Goal: Task Accomplishment & Management: Manage account settings

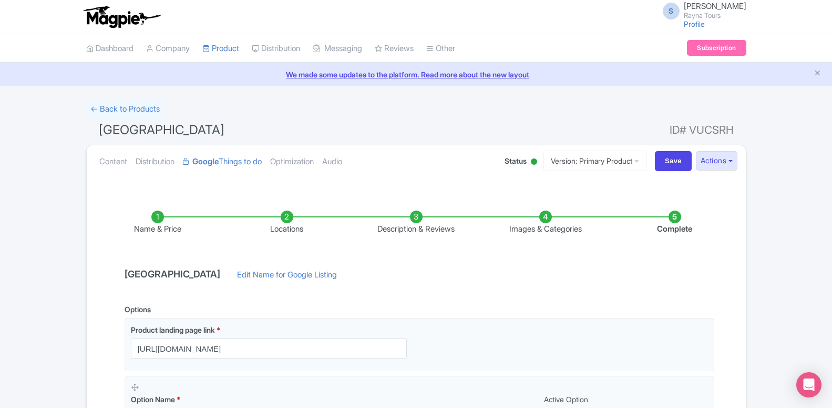
scroll to position [1087, 0]
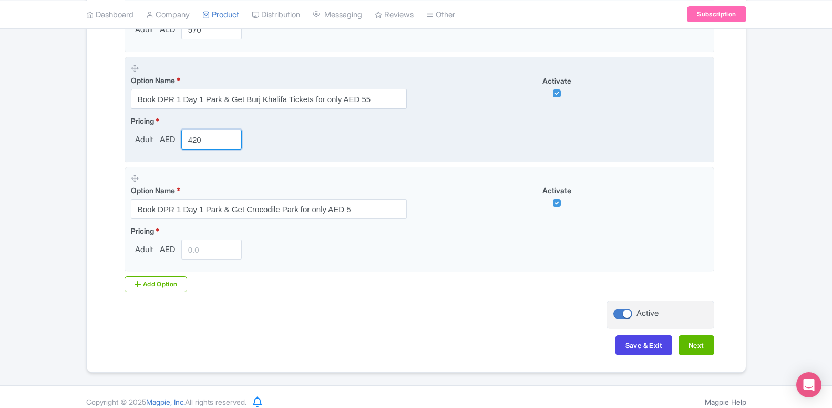
drag, startPoint x: 195, startPoint y: 138, endPoint x: 216, endPoint y: 149, distance: 24.0
click at [216, 149] on input "420" at bounding box center [211, 139] width 61 height 20
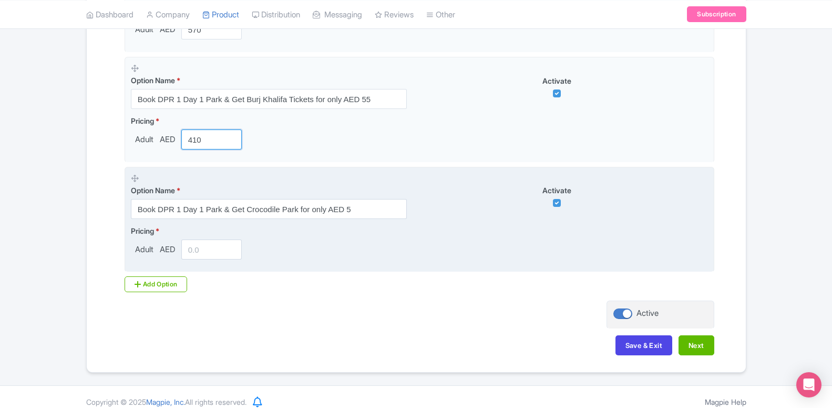
type input "410"
click at [205, 256] on input "number" at bounding box center [211, 249] width 61 height 20
click at [196, 250] on input "4495" at bounding box center [211, 249] width 61 height 20
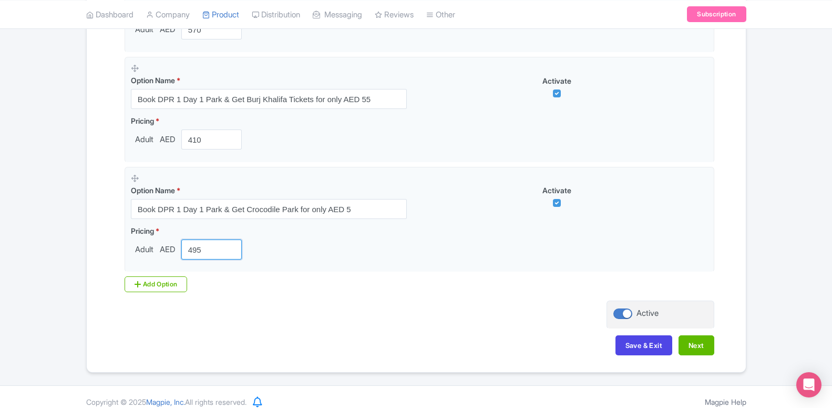
type input "495"
click at [180, 287] on div "Add Option" at bounding box center [156, 284] width 63 height 16
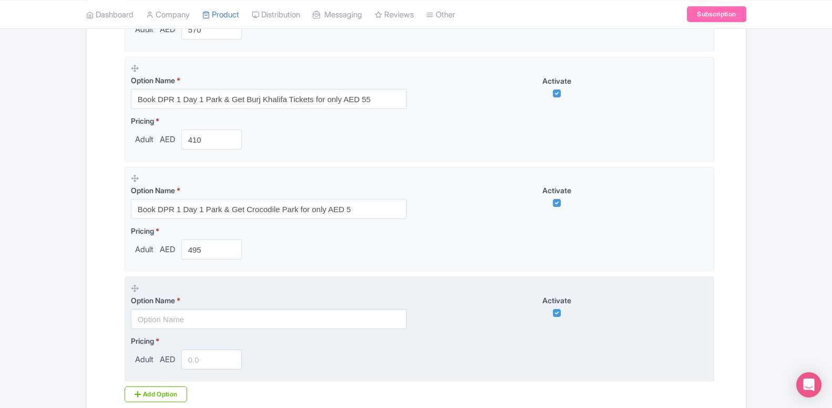
scroll to position [1195, 0]
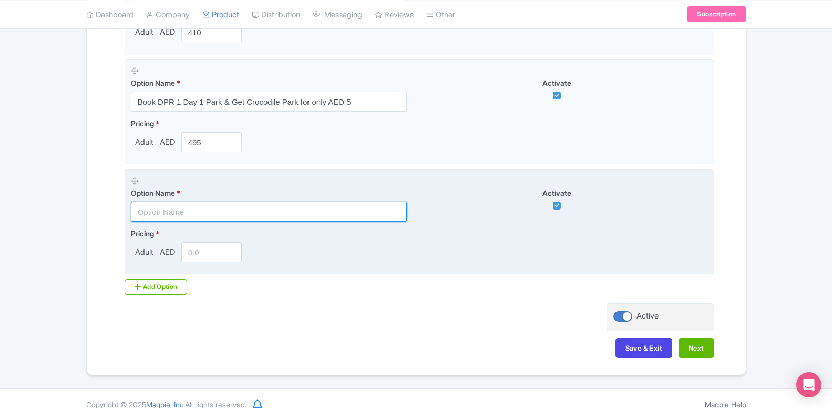
click at [215, 210] on input "text" at bounding box center [269, 211] width 276 height 20
paste input "Book DPR 1 Day 1 Park & Get Burj Khalifa Tickets for only AED 55"
type input "Book DPR 1 Day 1 Park & Get Burj Khalifa Tickets for only AED 55"
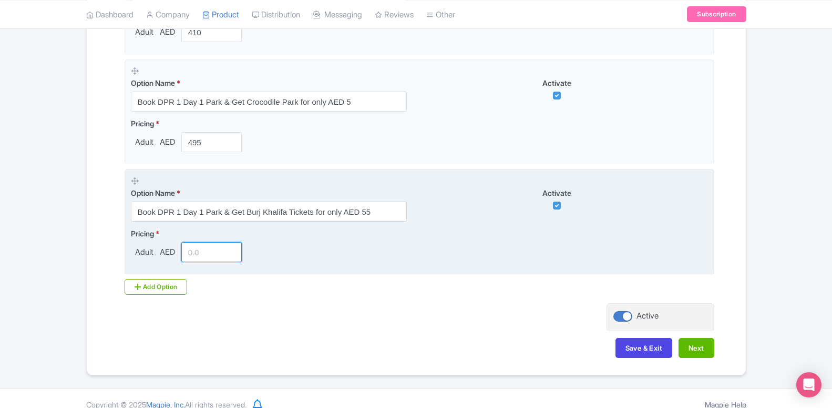
click at [207, 247] on input "number" at bounding box center [211, 252] width 61 height 20
type input "350"
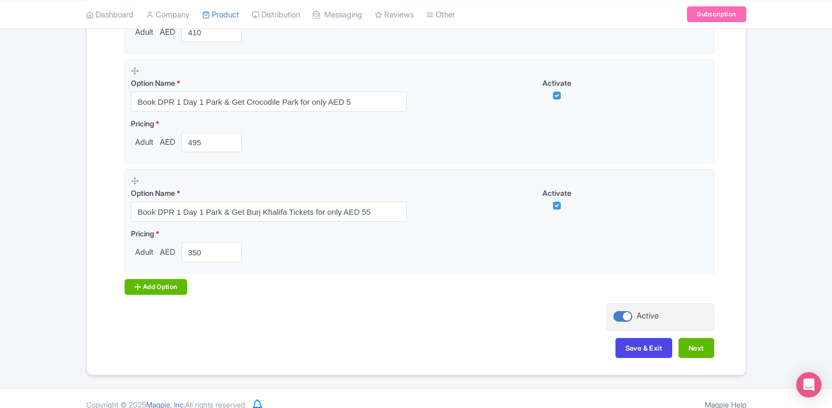
click at [173, 286] on div "Add Option" at bounding box center [156, 287] width 63 height 16
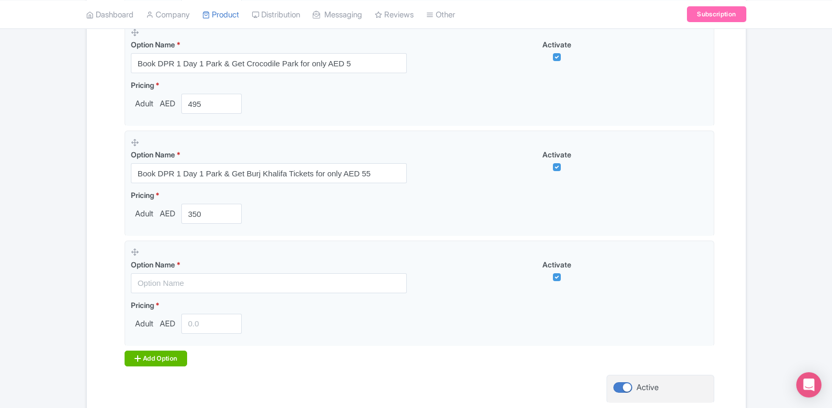
scroll to position [1248, 0]
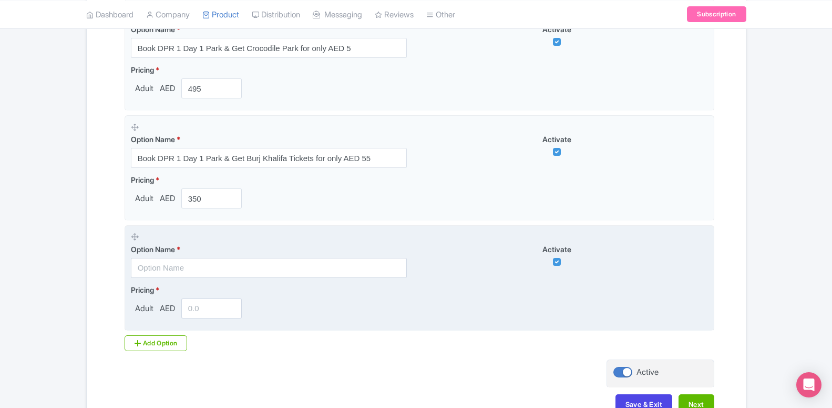
click at [178, 258] on div "Option Name *" at bounding box center [269, 260] width 276 height 34
click at [182, 271] on input "text" at bounding box center [269, 268] width 276 height 20
paste input "Book DPR 1 Day 1 Park & Get Crocodile Park for only AED 5"
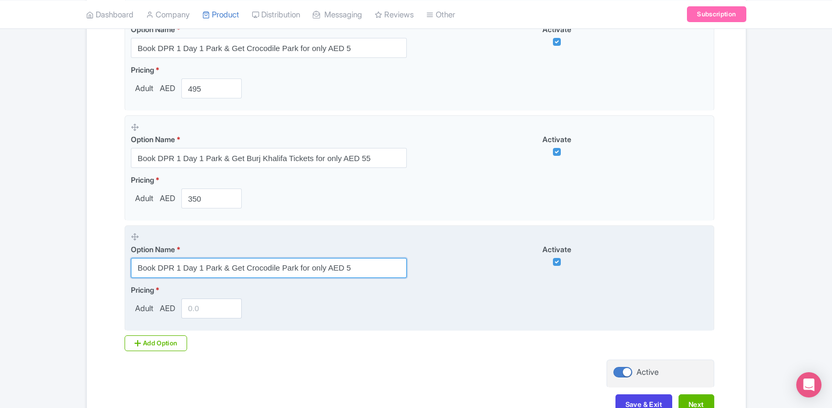
type input "Book DPR 1 Day 1 Park & Get Crocodile Park for only AED 5"
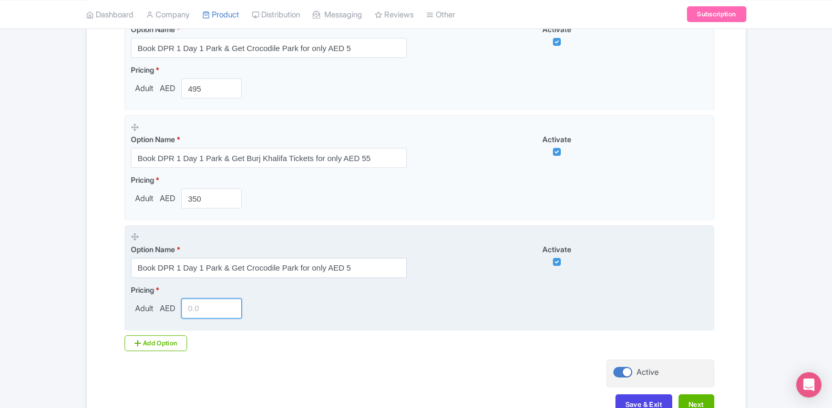
click at [201, 312] on input "number" at bounding box center [211, 308] width 61 height 20
type input "300"
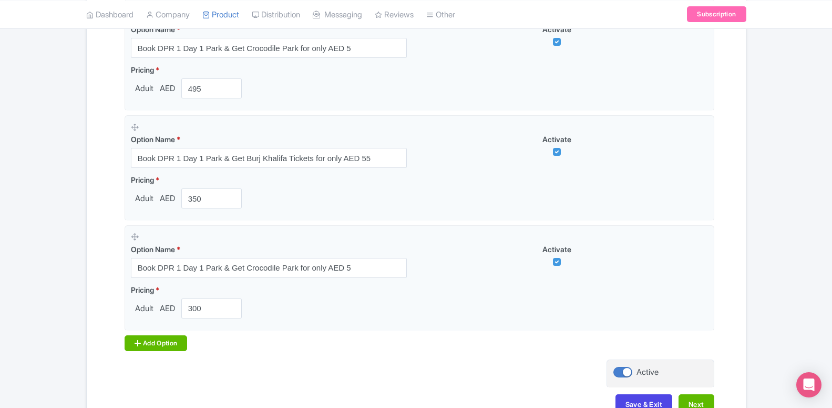
click at [152, 347] on div "Add Option" at bounding box center [156, 343] width 63 height 16
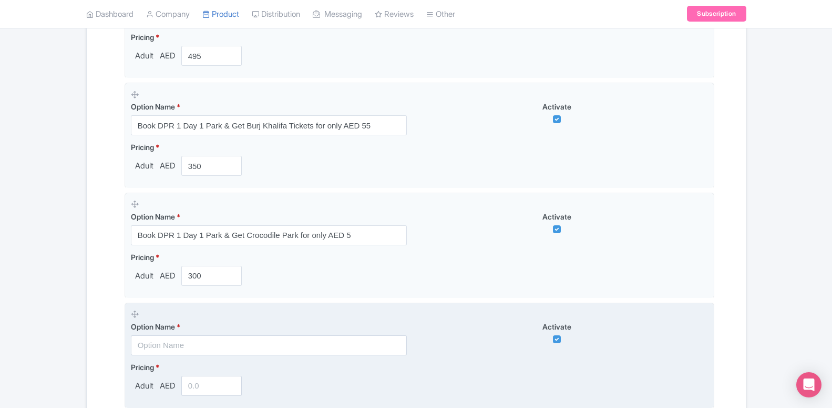
scroll to position [1302, 0]
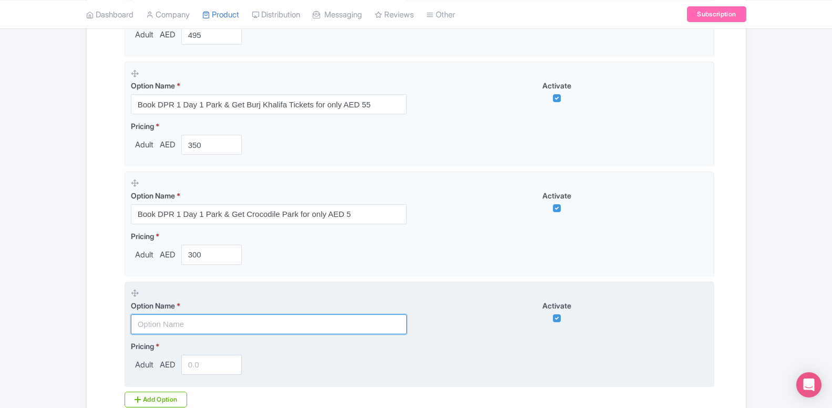
click at [169, 330] on input "text" at bounding box center [269, 324] width 276 height 20
paste input "Book DPR 1 Day 1 Park & Get IMG Worlds of Adventure for only AED 95"
type input "Book DPR 1 Day 1 Park & Get IMG Worlds of Adventure for only AED 95"
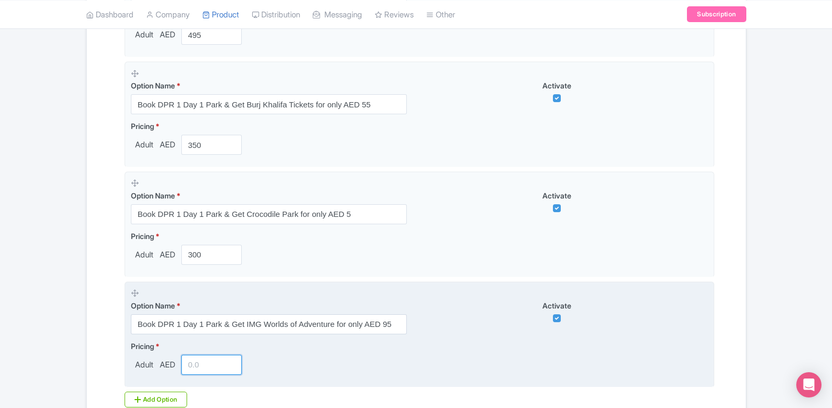
click at [201, 361] on input "number" at bounding box center [211, 364] width 61 height 20
type input "390"
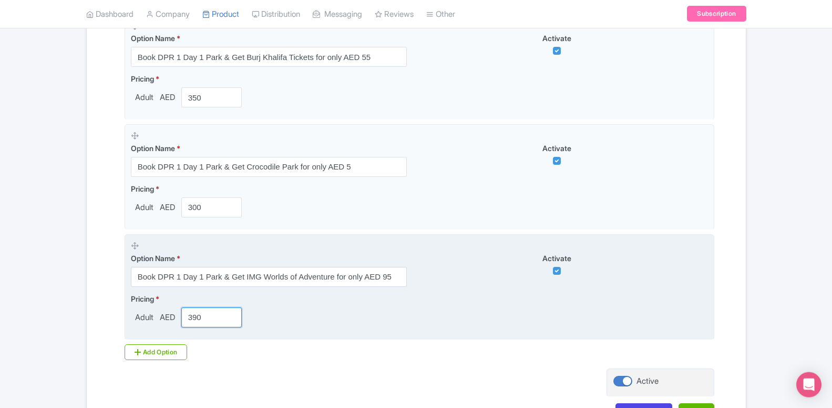
scroll to position [1428, 0]
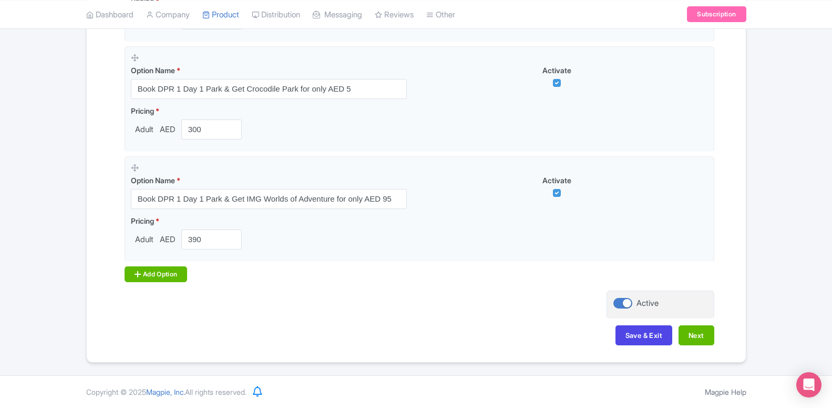
click at [152, 276] on div "Add Option" at bounding box center [156, 274] width 63 height 16
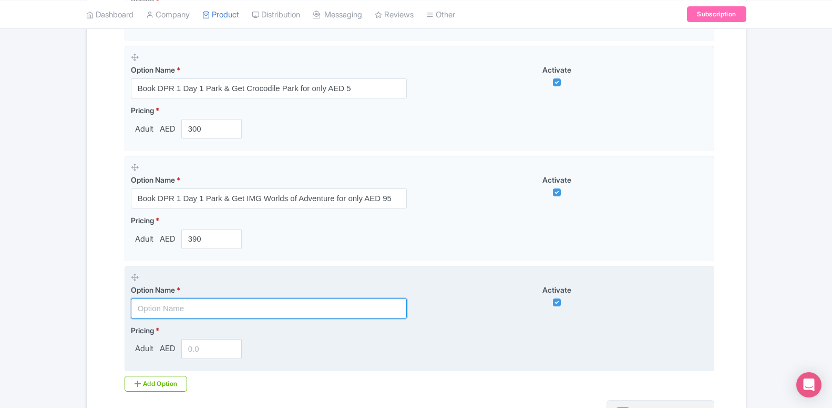
click at [187, 311] on input "text" at bounding box center [269, 308] width 276 height 20
paste input "Book DPR 1 Day Any 1 Park & Get House of Hype for only AED 45"
type input "Book DPR 1 Day Any 1 Park & Get House of Hype for only AED 45"
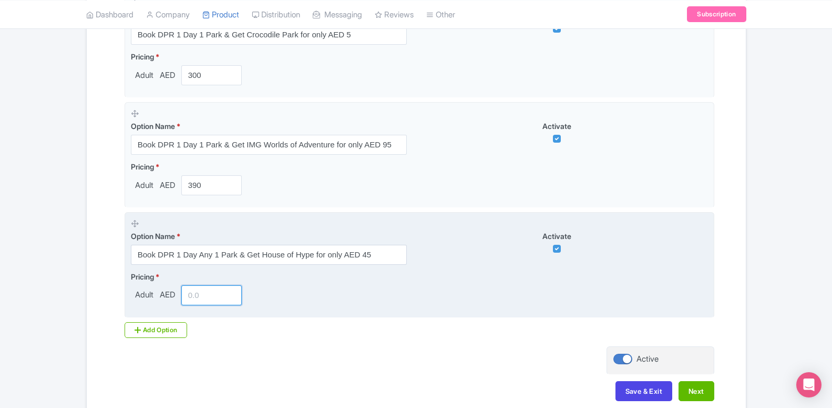
click at [206, 294] on input "number" at bounding box center [211, 295] width 61 height 20
type input "340"
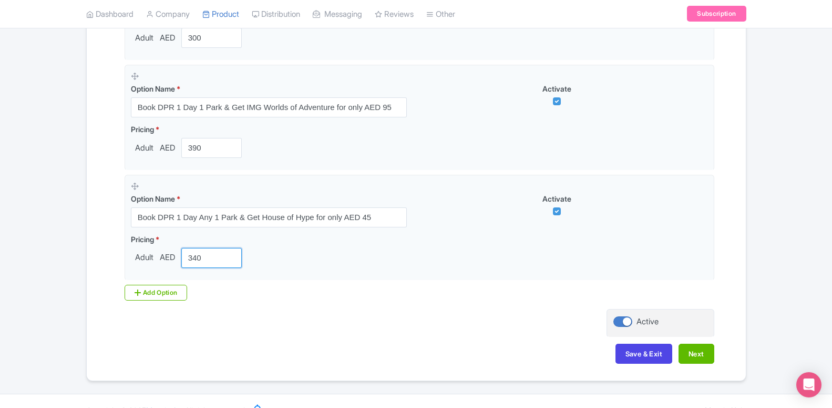
scroll to position [1538, 0]
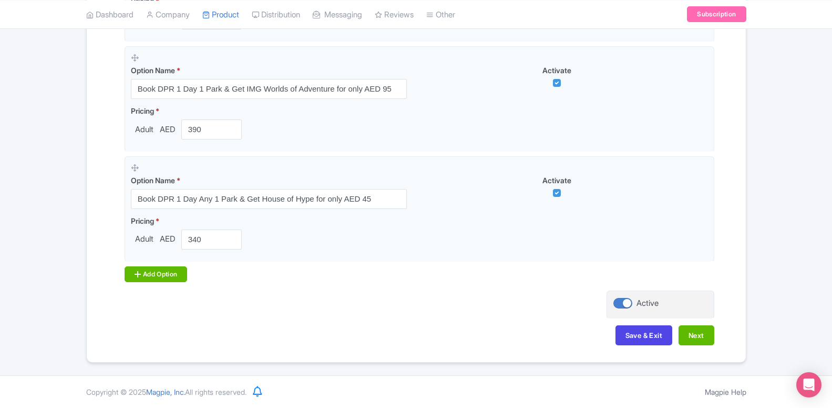
click at [162, 269] on div "Add Option" at bounding box center [156, 274] width 63 height 16
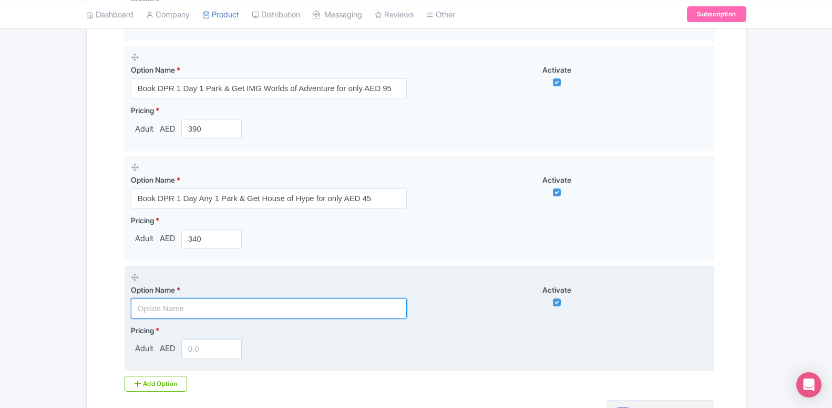
click at [171, 305] on input "text" at bounding box center [269, 308] width 276 height 20
paste input "Book DPR 1 Day Any 1 Park & Get Atlantis Aquaventure for only AED 195"
type input "Book DPR 1 Day Any 1 Park & Get Atlantis Aquaventure for only AED 195"
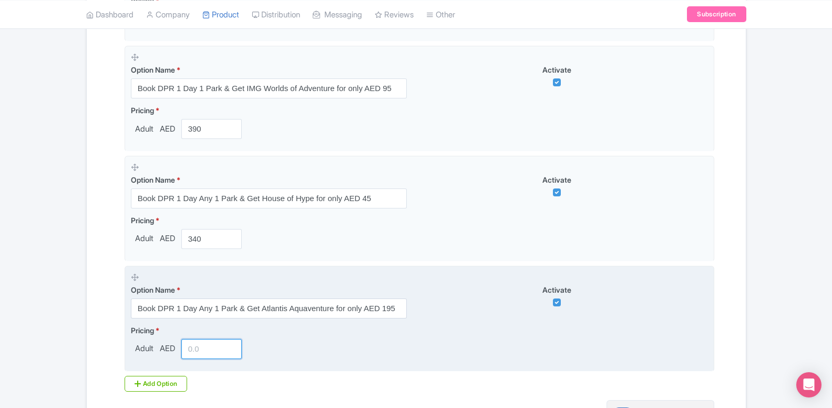
click at [192, 350] on input "number" at bounding box center [211, 349] width 61 height 20
click at [194, 347] on input "488" at bounding box center [211, 349] width 61 height 20
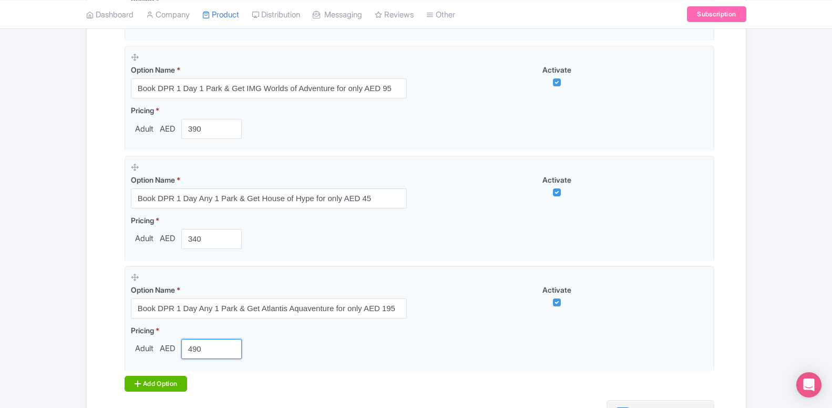
type input "490"
click at [156, 382] on div "Add Option" at bounding box center [156, 383] width 63 height 16
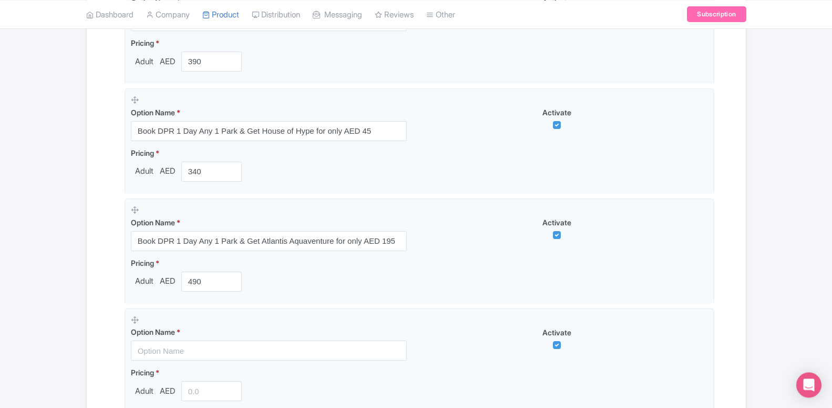
scroll to position [1645, 0]
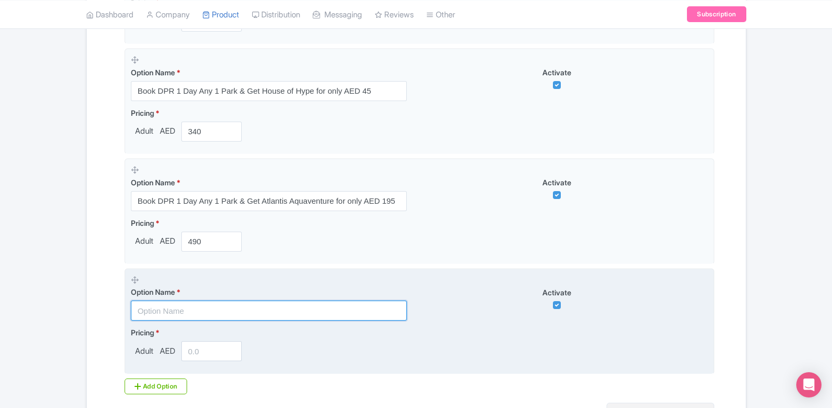
click at [172, 310] on input "text" at bounding box center [269, 310] width 276 height 20
paste input "Book DPR 1 Day 1 Park & Get [GEOGRAPHIC_DATA] for only AED 95"
type input "Book DPR 1 Day 1 Park & Get [GEOGRAPHIC_DATA] for only AED 95"
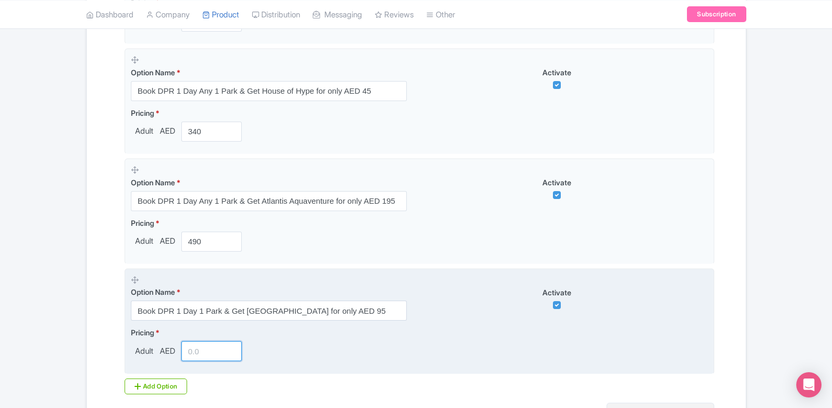
click at [198, 357] on input "number" at bounding box center [211, 351] width 61 height 20
click at [201, 345] on input "389" at bounding box center [211, 351] width 61 height 20
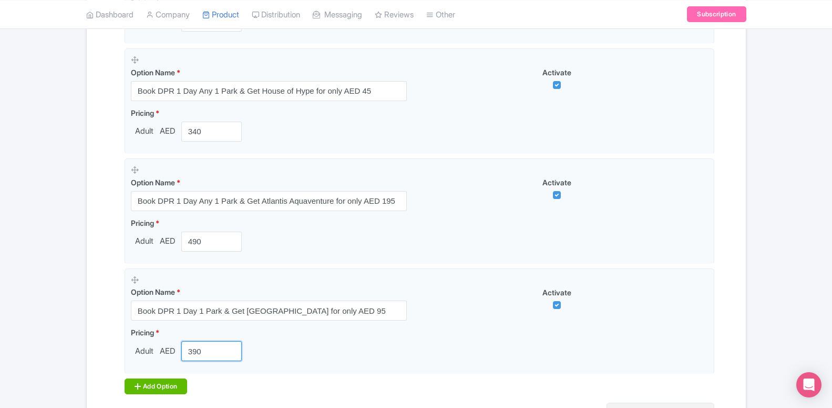
type input "390"
click at [158, 385] on div "Add Option" at bounding box center [156, 386] width 63 height 16
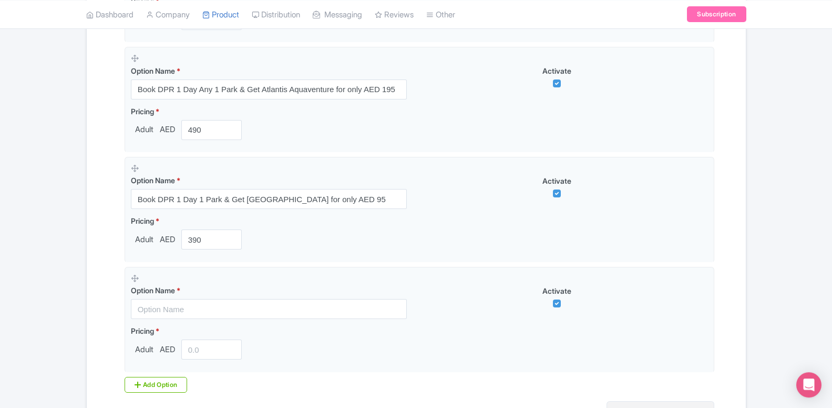
scroll to position [1806, 0]
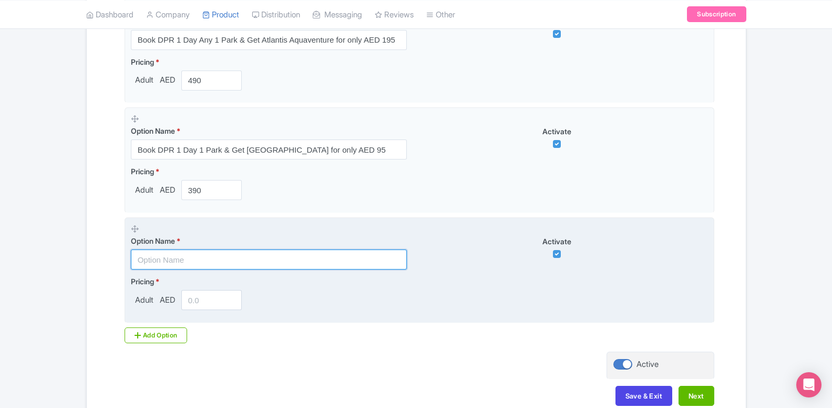
click at [196, 257] on input "text" at bounding box center [269, 259] width 276 height 20
paste input "Book DPR 1 Day 1 Park & Get Ski [GEOGRAPHIC_DATA] for only AED 125"
type input "Book DPR 1 Day 1 Park & Get Ski [GEOGRAPHIC_DATA] for only AED 125"
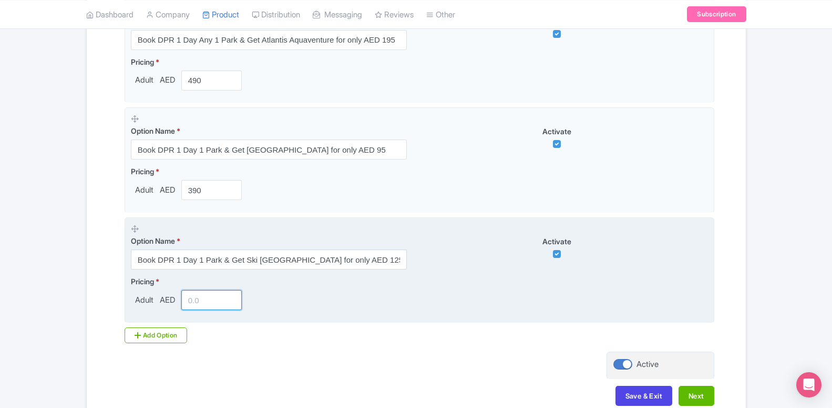
click at [197, 299] on input "number" at bounding box center [211, 300] width 61 height 20
type input "420"
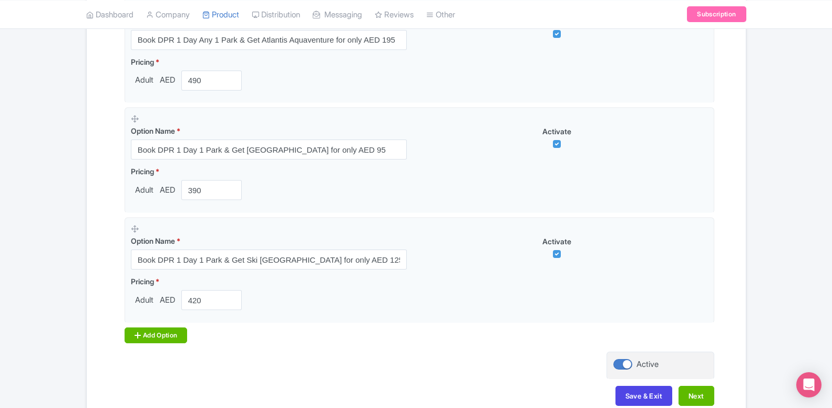
click at [152, 336] on div "Add Option" at bounding box center [156, 335] width 63 height 16
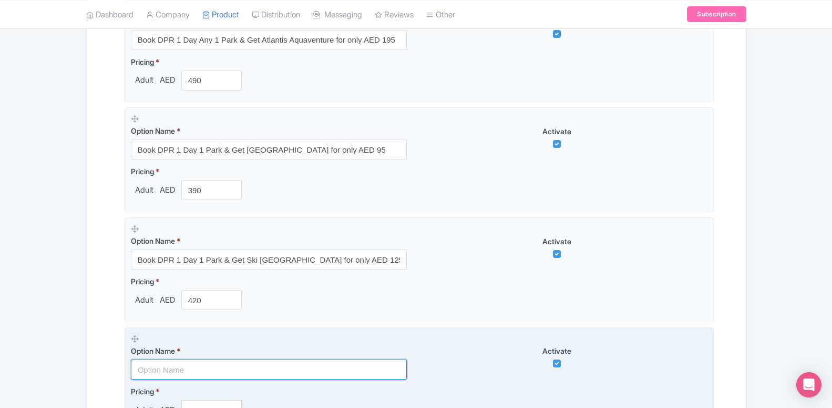
click at [205, 369] on input "text" at bounding box center [269, 369] width 276 height 20
paste input "Book DPR 1 Day 1 Park & Get Sky View for only AED 5"
type input "Book DPR 1 Day 1 Park & Get Sky View for only AED 5"
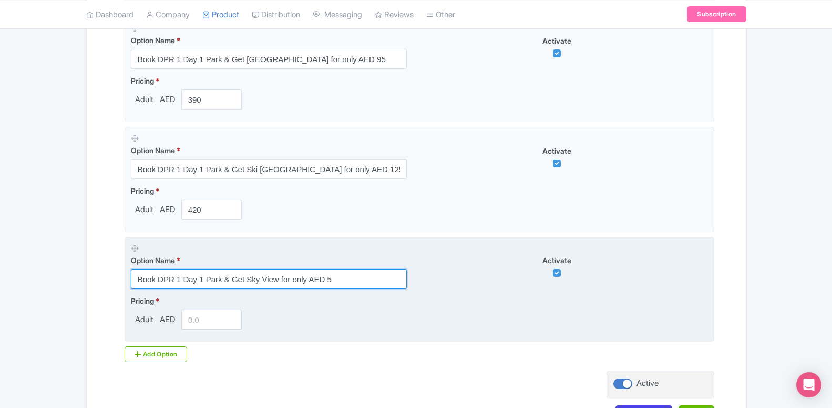
scroll to position [1967, 0]
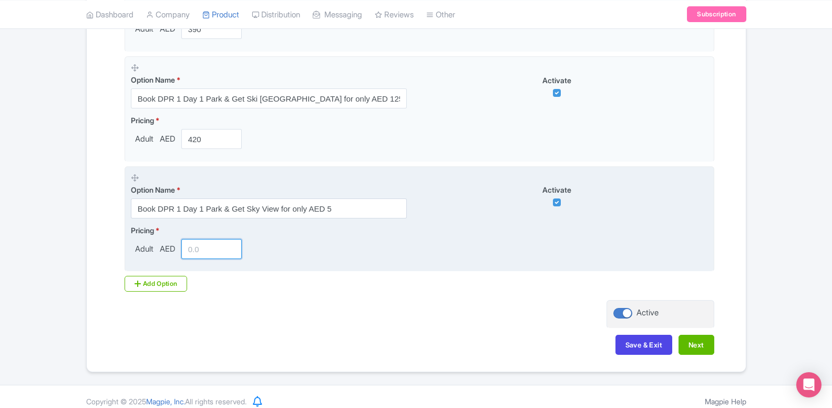
click at [190, 253] on input "number" at bounding box center [211, 249] width 61 height 20
type input "300"
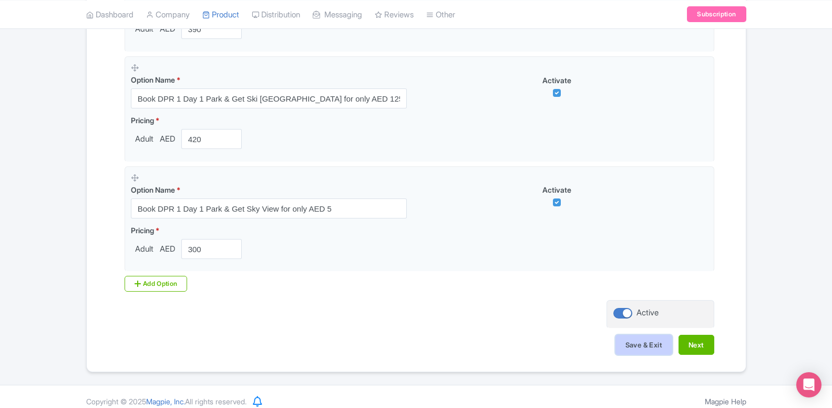
click at [640, 345] on button "Save & Exit" at bounding box center [644, 344] width 57 height 20
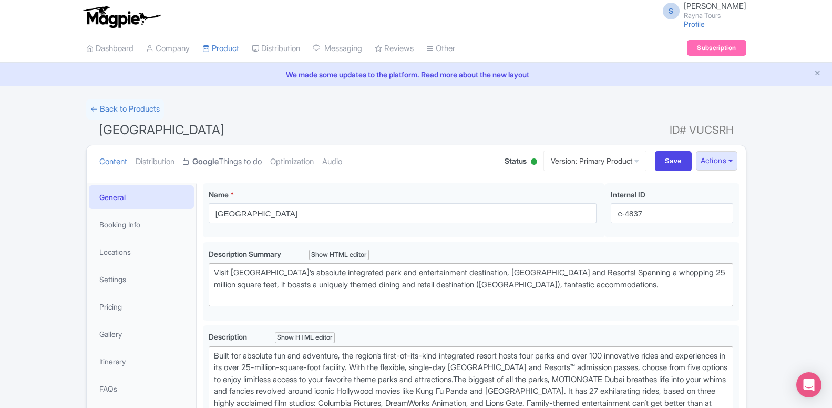
click at [250, 166] on link "Google Things to do" at bounding box center [222, 161] width 79 height 33
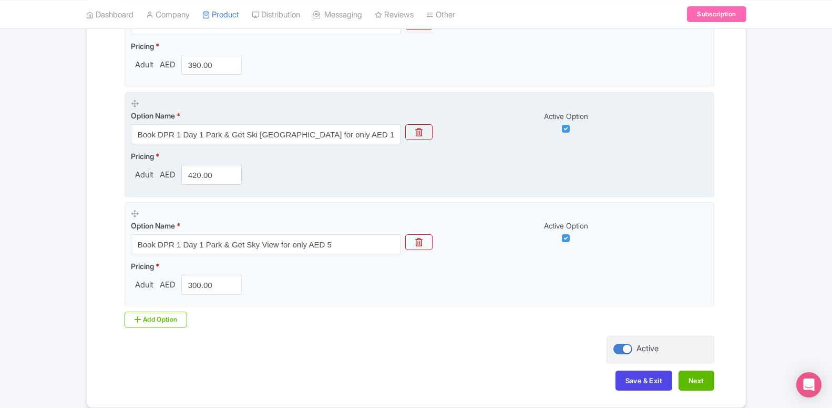
scroll to position [1770, 0]
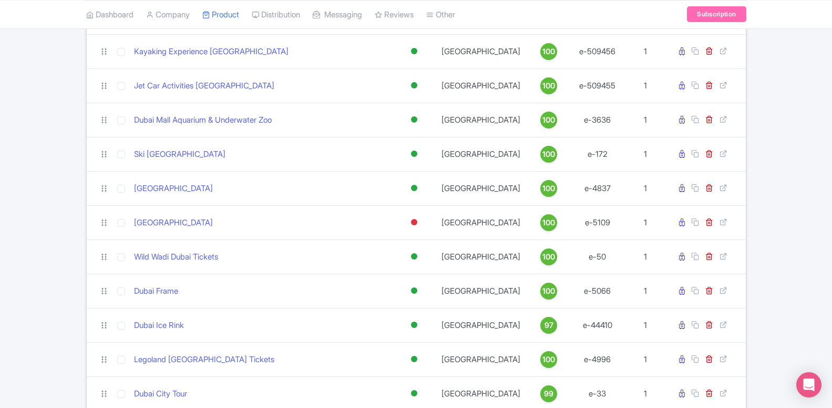
scroll to position [161, 0]
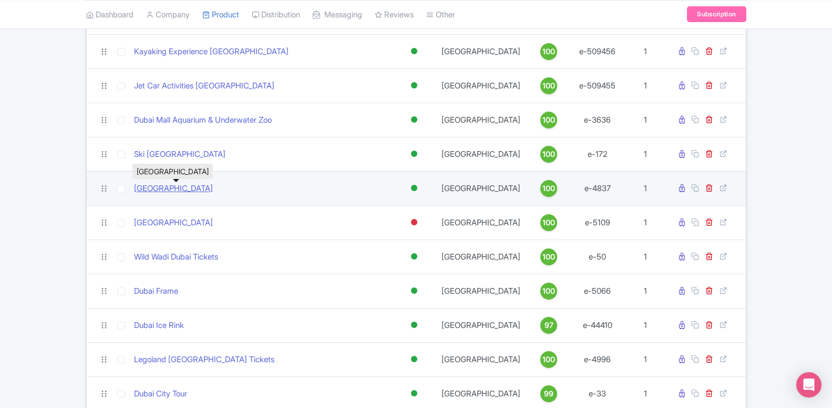
click at [155, 188] on link "[GEOGRAPHIC_DATA]" at bounding box center [173, 188] width 79 height 12
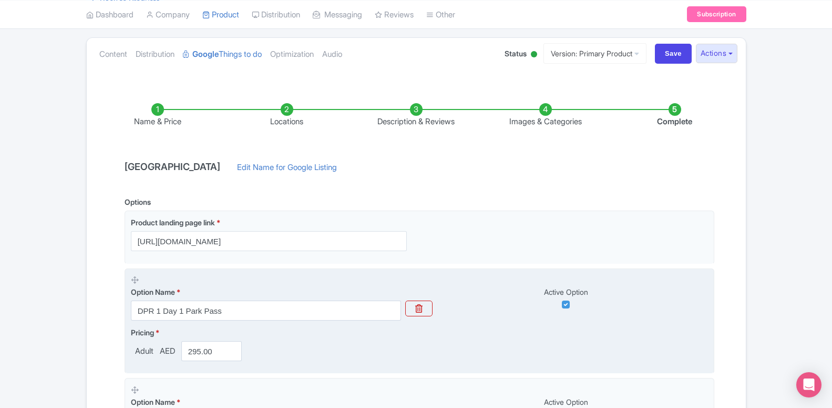
scroll to position [161, 0]
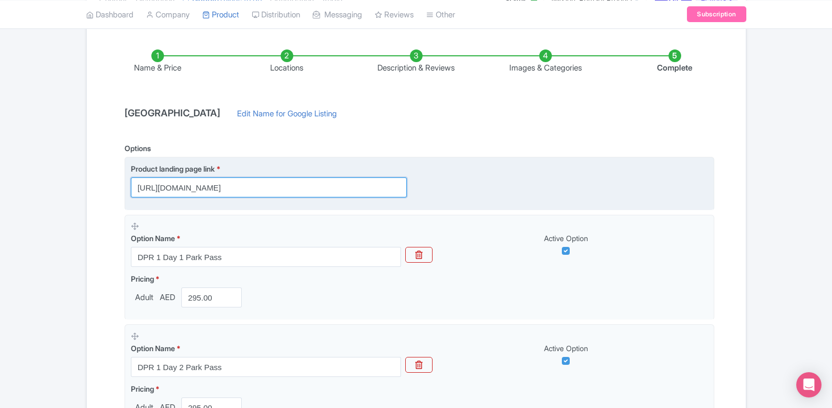
click at [217, 190] on input "[URL][DOMAIN_NAME]" at bounding box center [269, 187] width 276 height 20
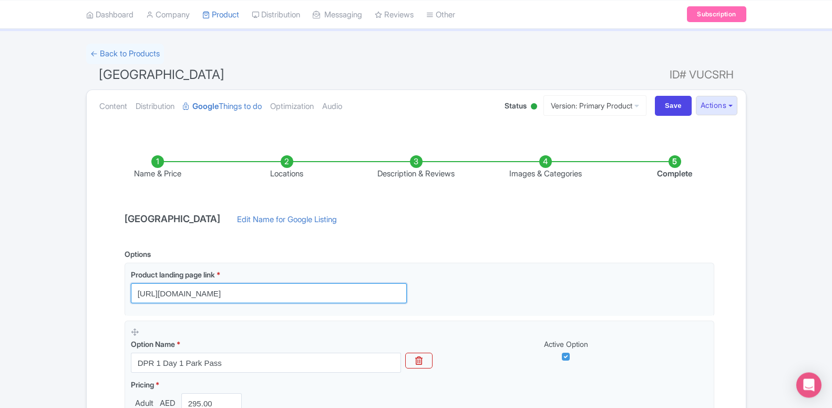
scroll to position [54, 0]
